Goal: Check status: Check status

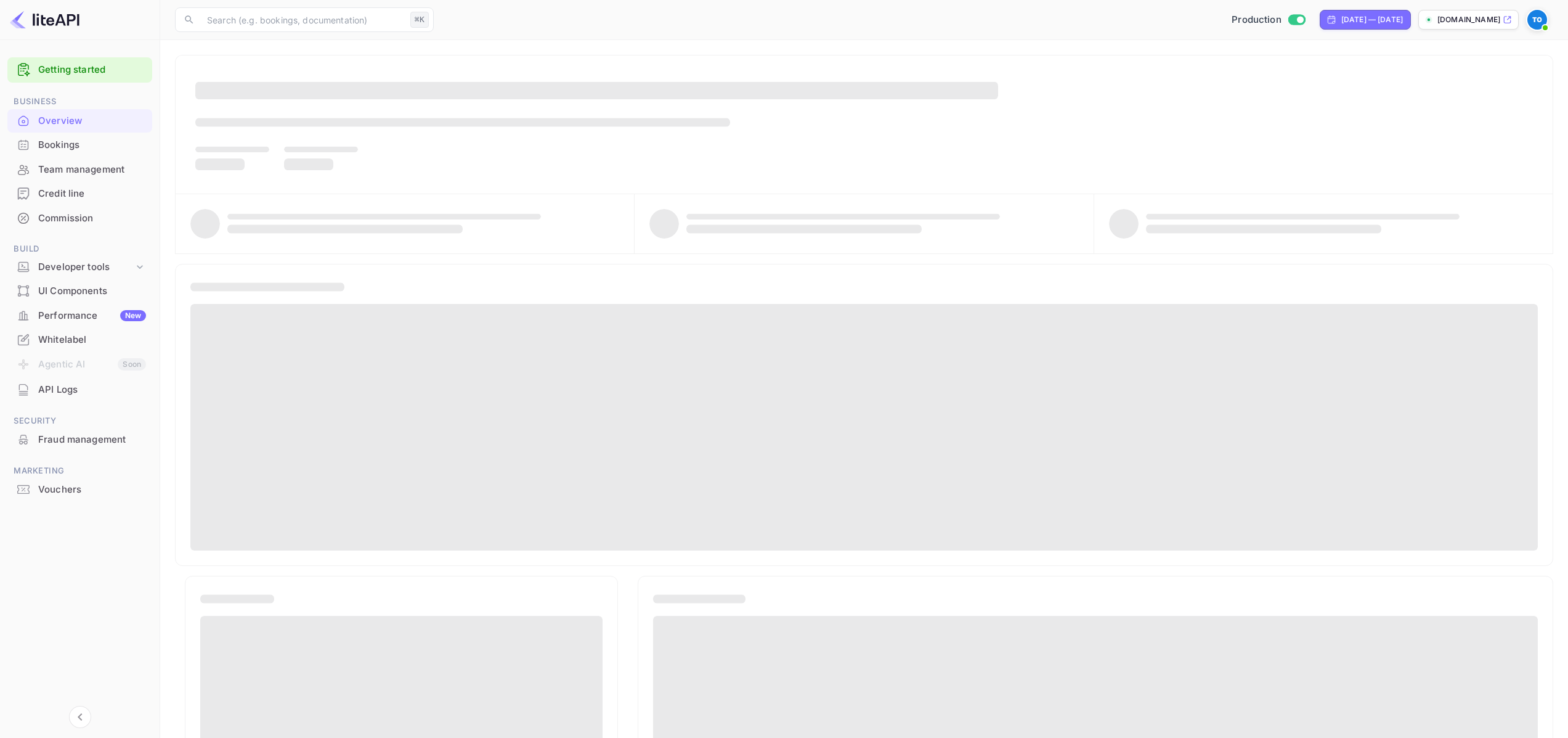
click at [96, 146] on div "Bookings" at bounding box center [92, 144] width 108 height 14
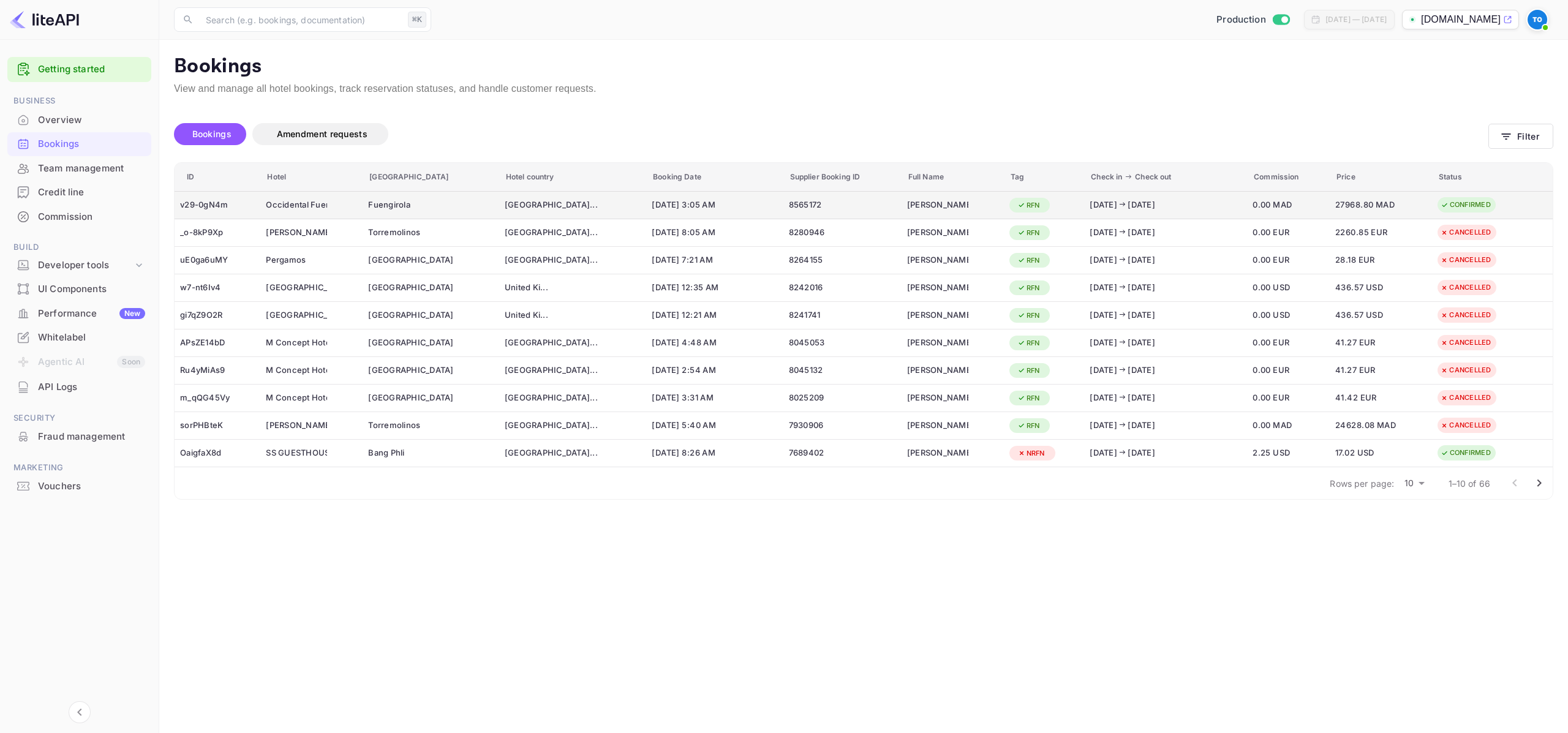
click at [1126, 209] on div "[DATE] [DATE]" at bounding box center [1142, 204] width 104 height 12
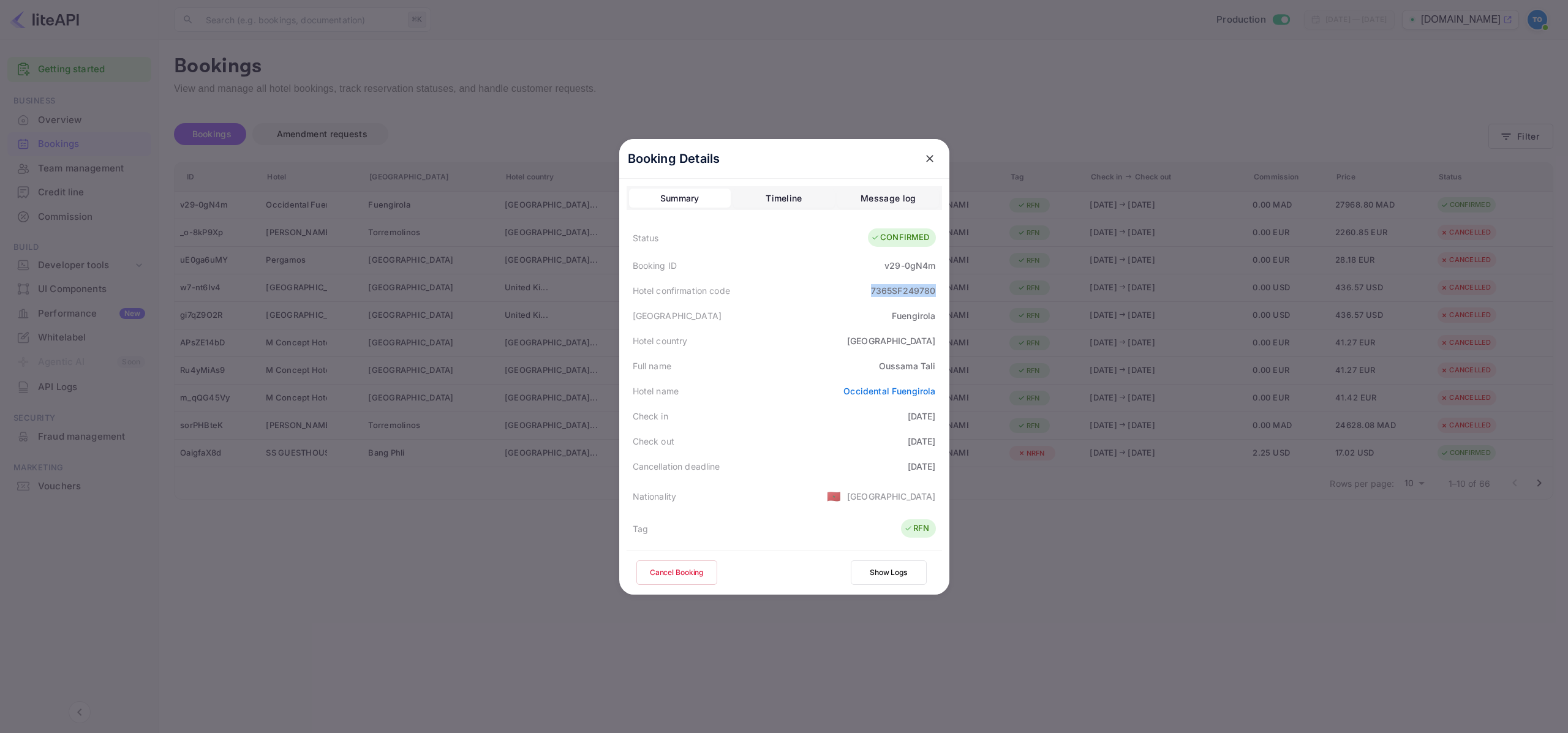
drag, startPoint x: 867, startPoint y: 290, endPoint x: 944, endPoint y: 289, distance: 77.0
click at [944, 289] on div "Booking Details Summary Timeline Message log Status CONFIRMED Booking ID v29-0g…" at bounding box center [784, 367] width 330 height 455
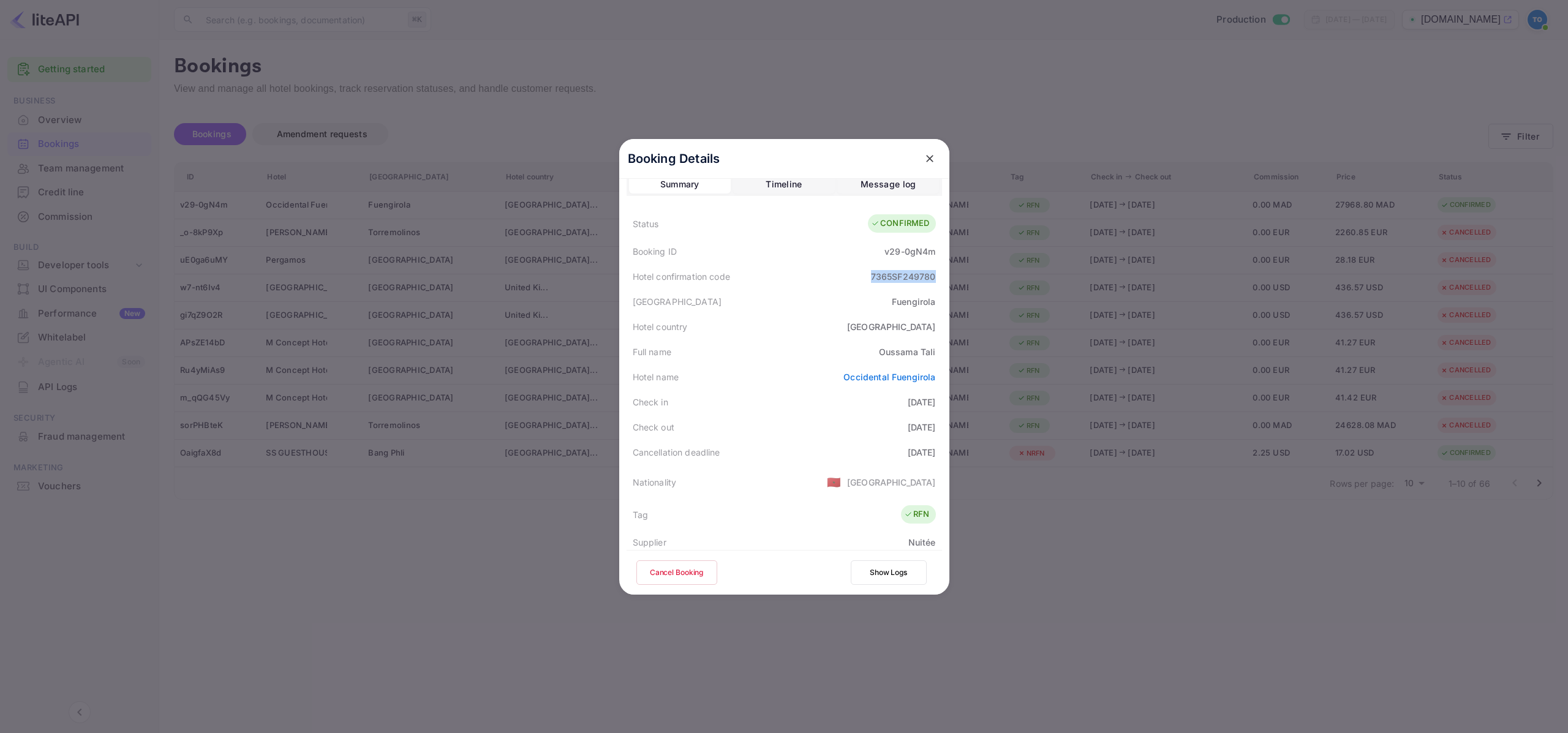
scroll to position [2, 0]
click at [879, 292] on div "7365SF249780" at bounding box center [903, 289] width 65 height 13
drag, startPoint x: 878, startPoint y: 285, endPoint x: 888, endPoint y: 286, distance: 10.0
click at [888, 286] on div "7365SF249780" at bounding box center [903, 289] width 65 height 13
drag, startPoint x: 888, startPoint y: 289, endPoint x: 897, endPoint y: 289, distance: 9.0
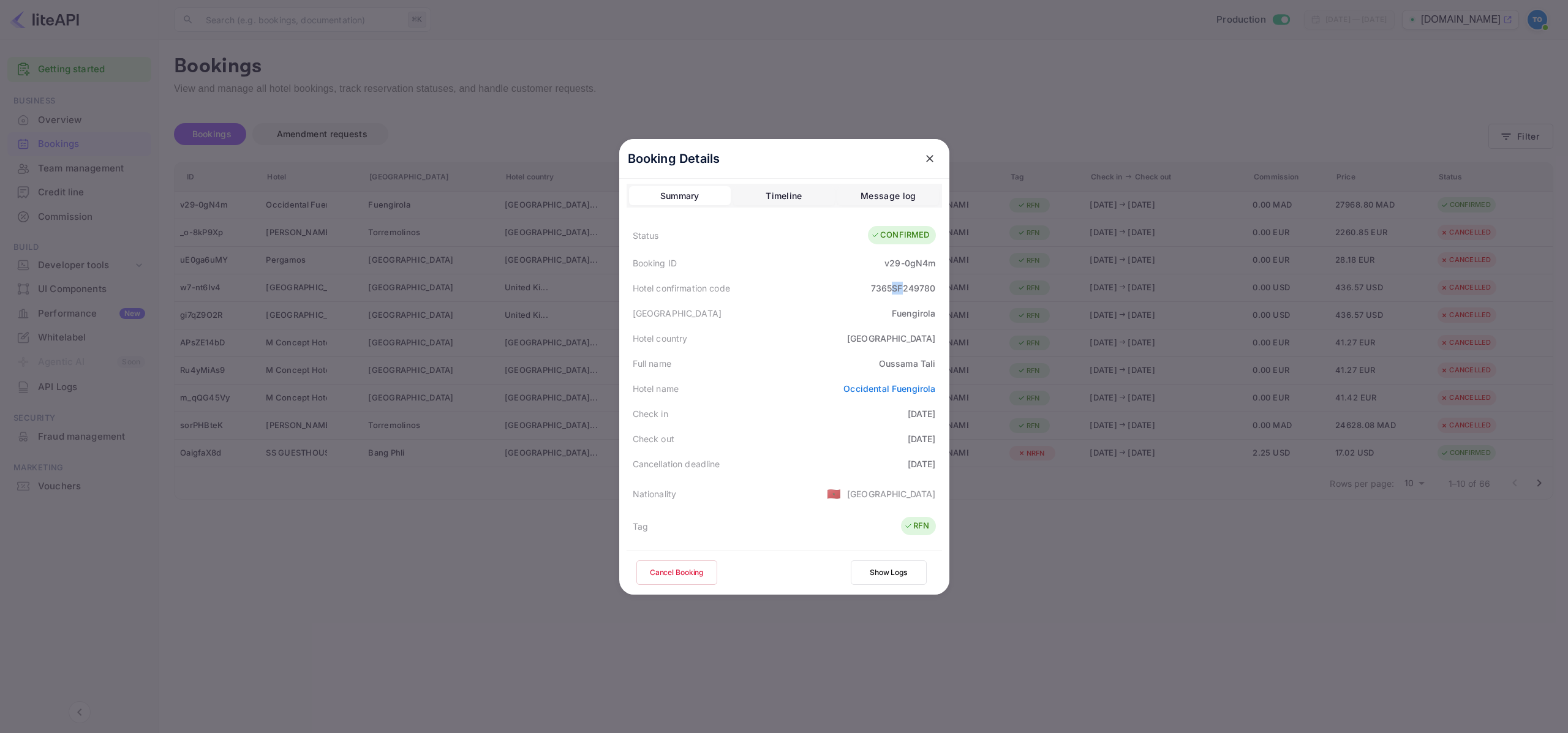
click at [897, 289] on div "7365SF249780" at bounding box center [903, 289] width 65 height 13
drag, startPoint x: 867, startPoint y: 289, endPoint x: 936, endPoint y: 289, distance: 69.0
click at [936, 289] on div "Hotel confirmation code 7365SF249780" at bounding box center [784, 288] width 315 height 25
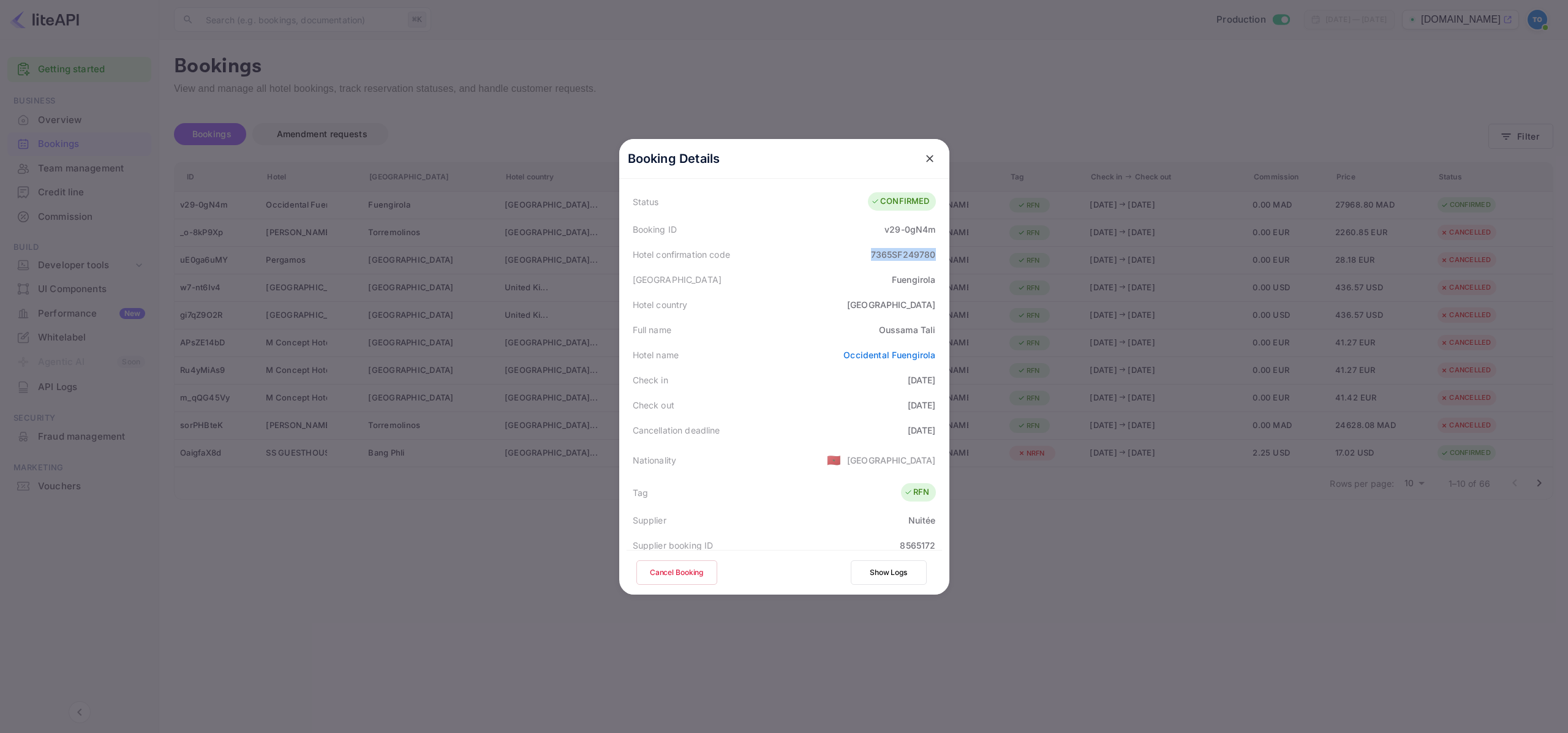
scroll to position [0, 0]
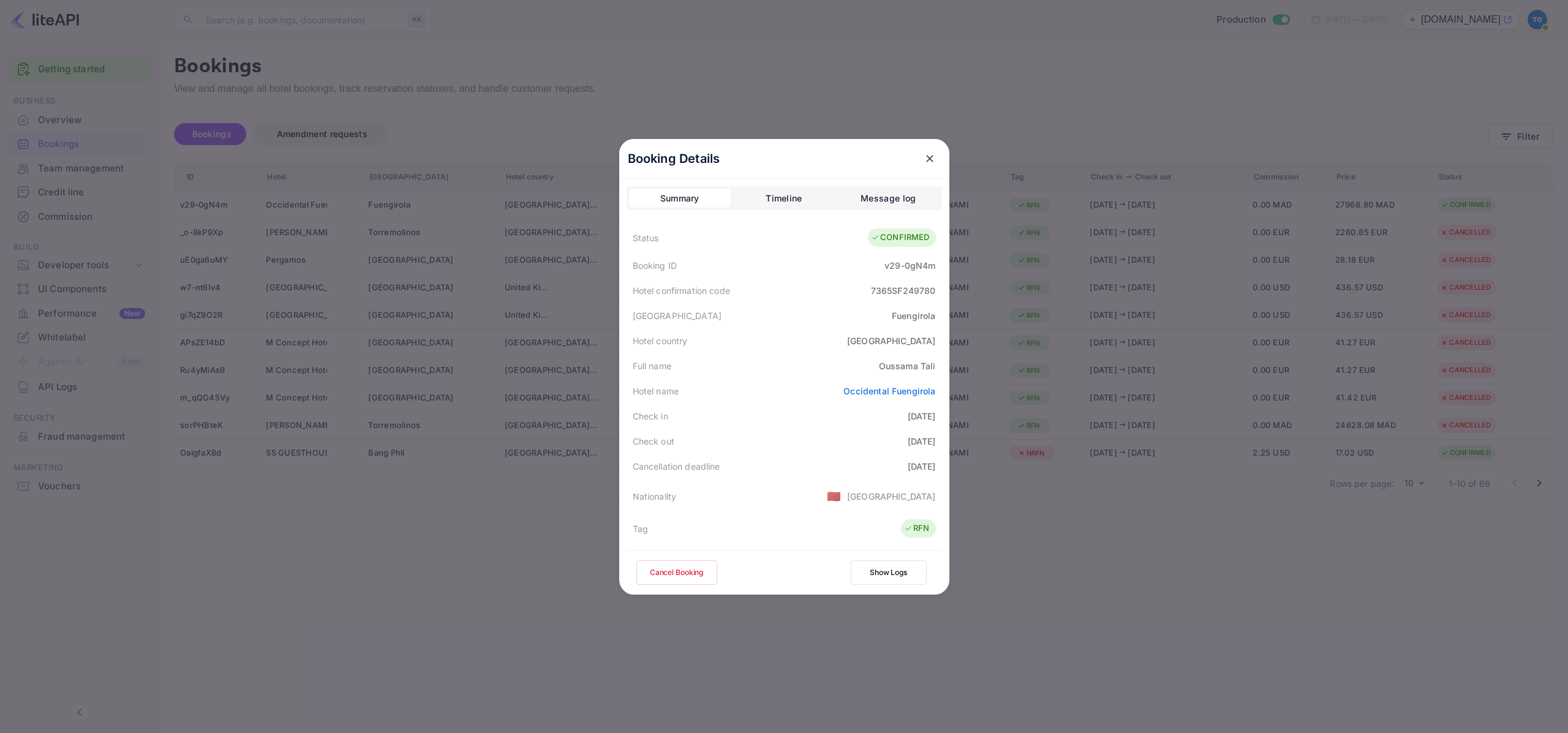
click at [619, 583] on div "Booking Details Summary Timeline Message log Status CONFIRMED Booking ID v29-0g…" at bounding box center [784, 367] width 330 height 455
click at [929, 158] on icon "close" at bounding box center [930, 158] width 12 height 12
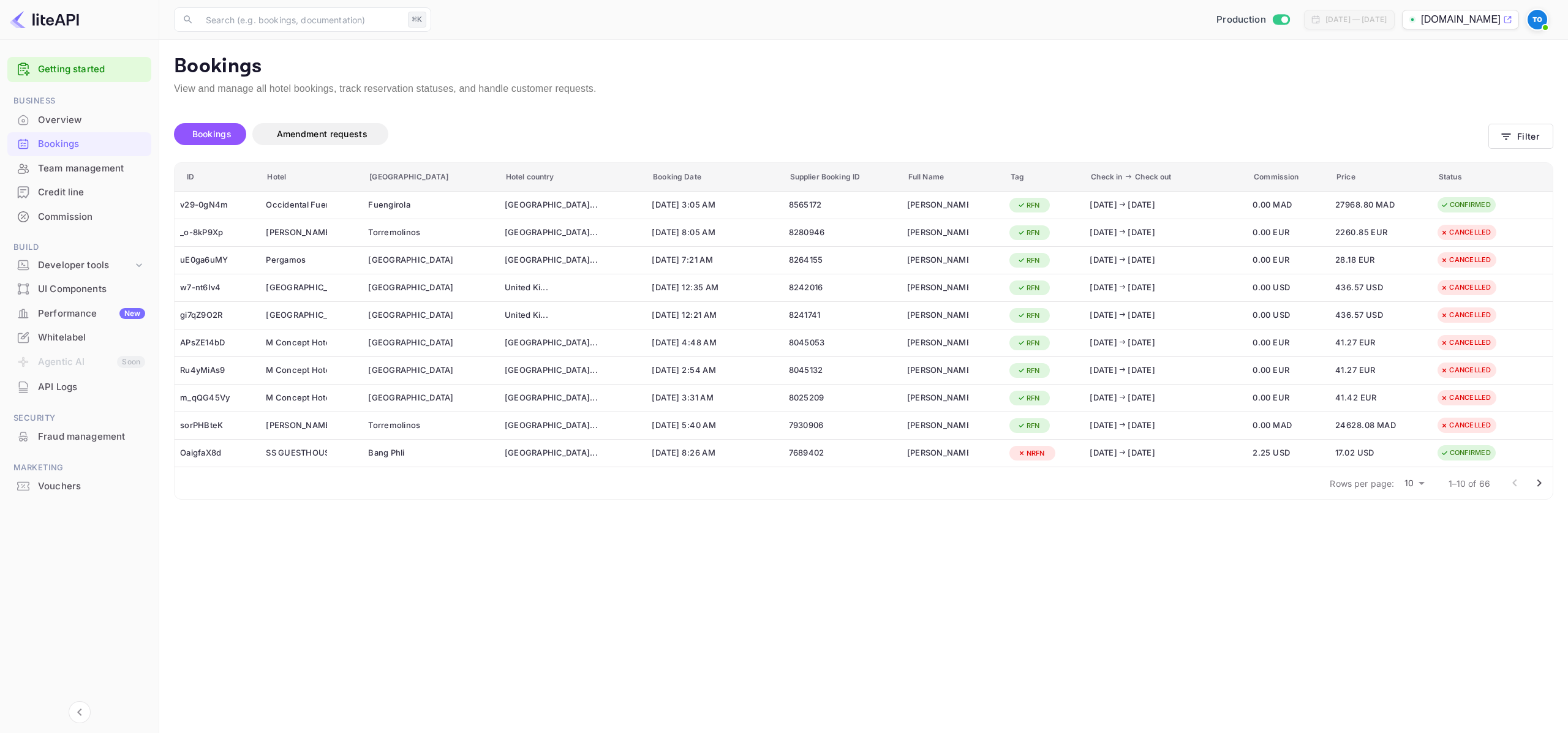
click at [905, 110] on div "Bookings Amendment requests" at bounding box center [831, 136] width 1314 height 51
